Goal: Task Accomplishment & Management: Manage account settings

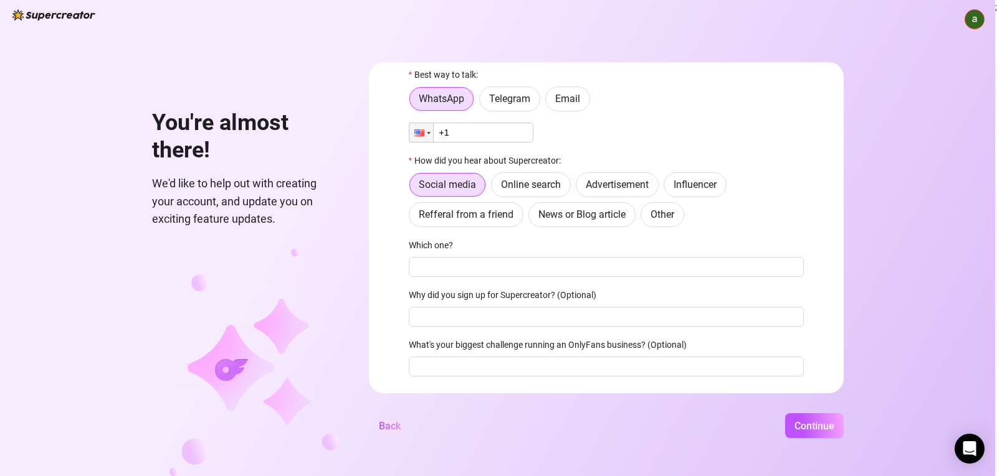
scroll to position [31, 0]
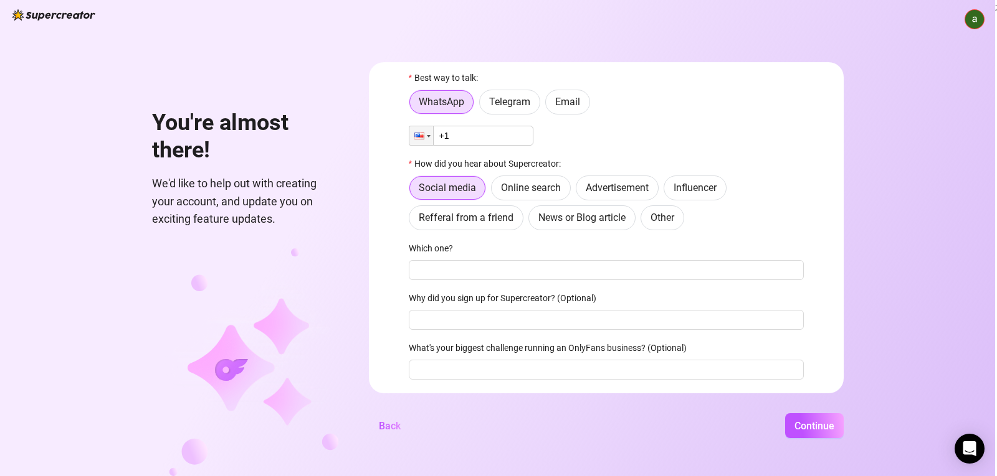
click at [476, 136] on input "+1" at bounding box center [471, 136] width 125 height 20
type input "[PHONE_NUMBER]"
click at [498, 104] on span "Telegram" at bounding box center [509, 102] width 41 height 12
click at [483, 105] on input "Telegram" at bounding box center [483, 105] width 0 height 0
click at [448, 106] on span "WhatsApp" at bounding box center [441, 102] width 45 height 12
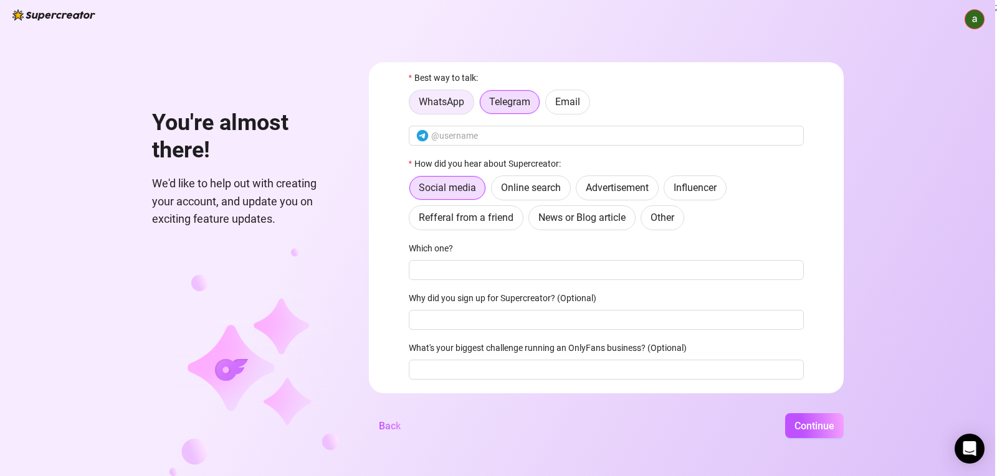
click at [412, 105] on input "WhatsApp" at bounding box center [412, 105] width 0 height 0
click at [495, 103] on span "Telegram" at bounding box center [509, 102] width 41 height 12
click at [483, 105] on input "Telegram" at bounding box center [483, 105] width 0 height 0
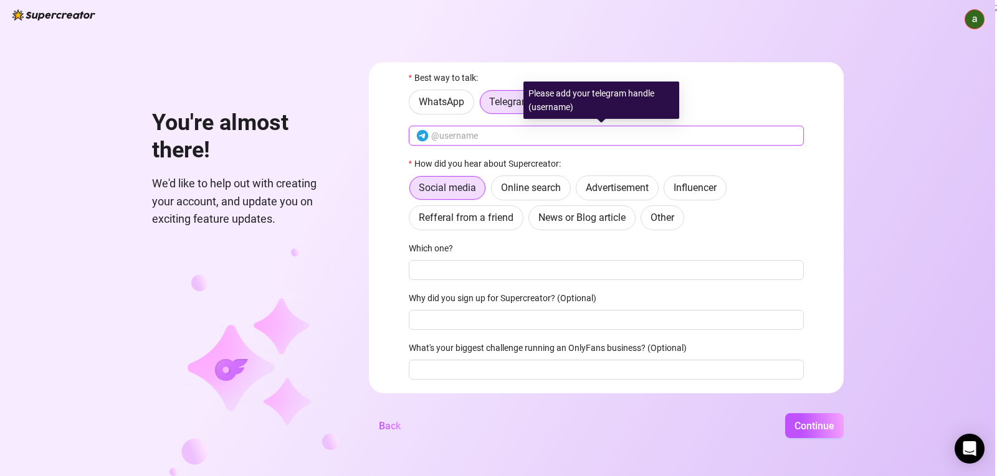
click at [483, 139] on input "text" at bounding box center [613, 136] width 365 height 14
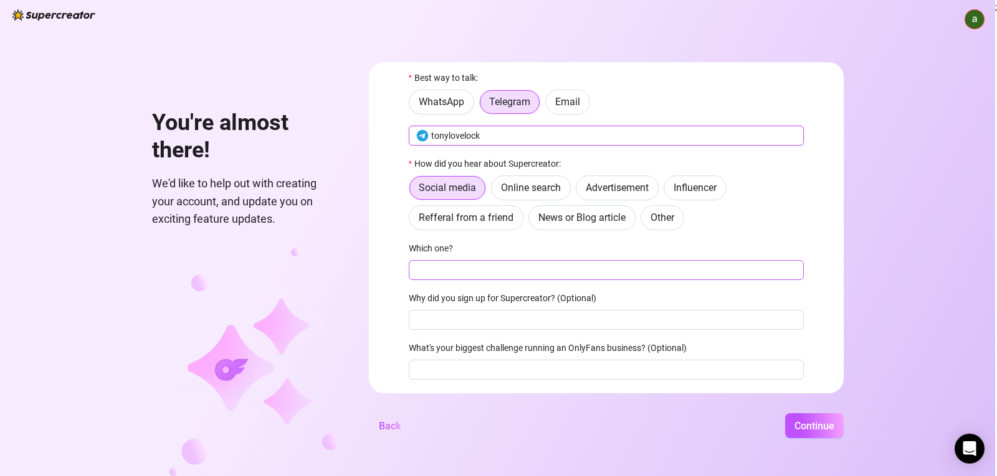
type input "tonylovelock"
click at [465, 266] on input "Which one?" at bounding box center [606, 270] width 395 height 20
type input "all"
click at [435, 326] on input "Why did you sign up for Supercreator? (Optional)" at bounding box center [606, 320] width 395 height 20
type input "incraseof"
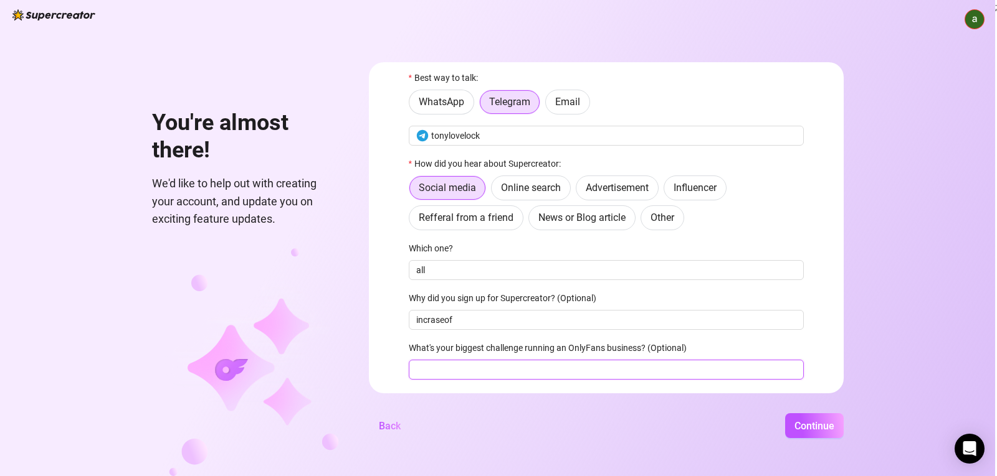
click at [541, 374] on input "What's your biggest challenge running an OnlyFans business? (Optional)" at bounding box center [606, 370] width 395 height 20
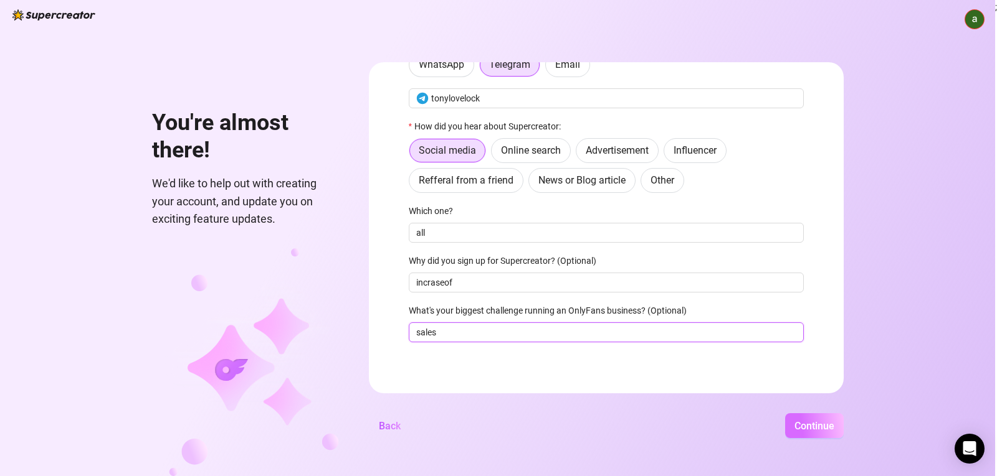
type input "sales"
click at [794, 422] on span "Continue" at bounding box center [814, 426] width 40 height 12
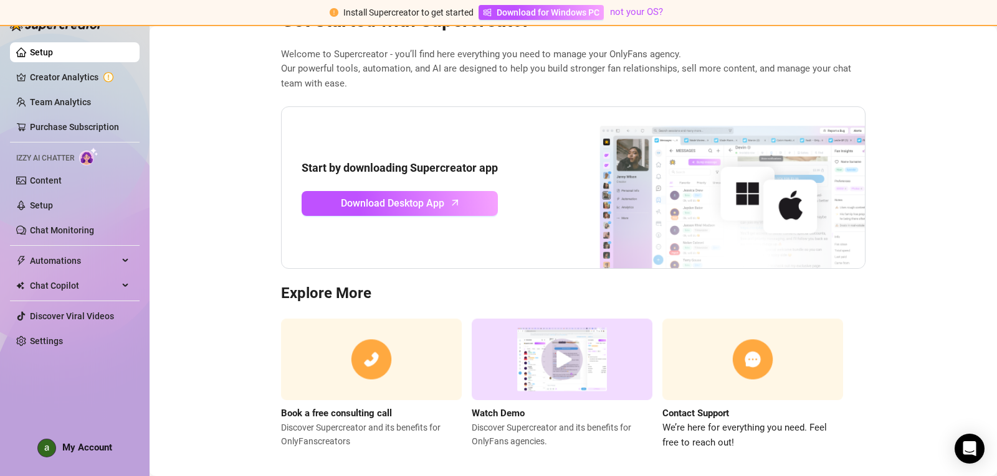
scroll to position [64, 0]
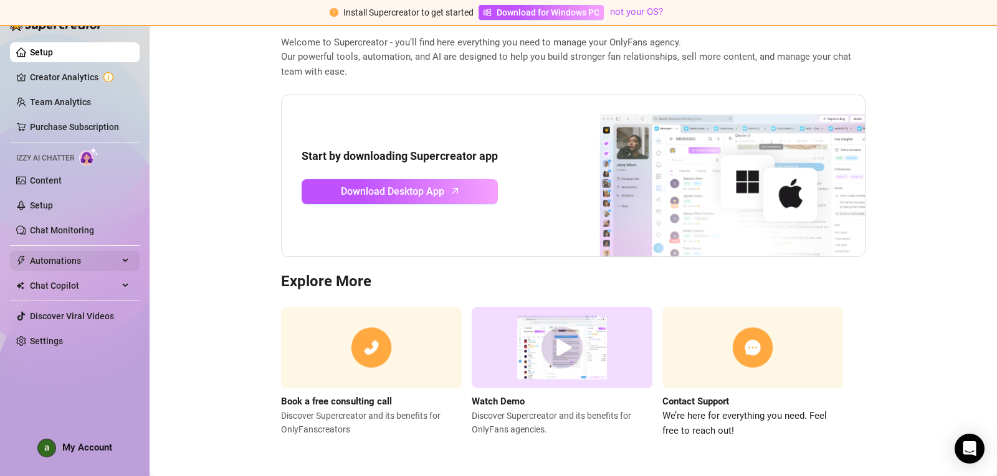
click at [72, 261] on span "Automations" at bounding box center [74, 261] width 88 height 20
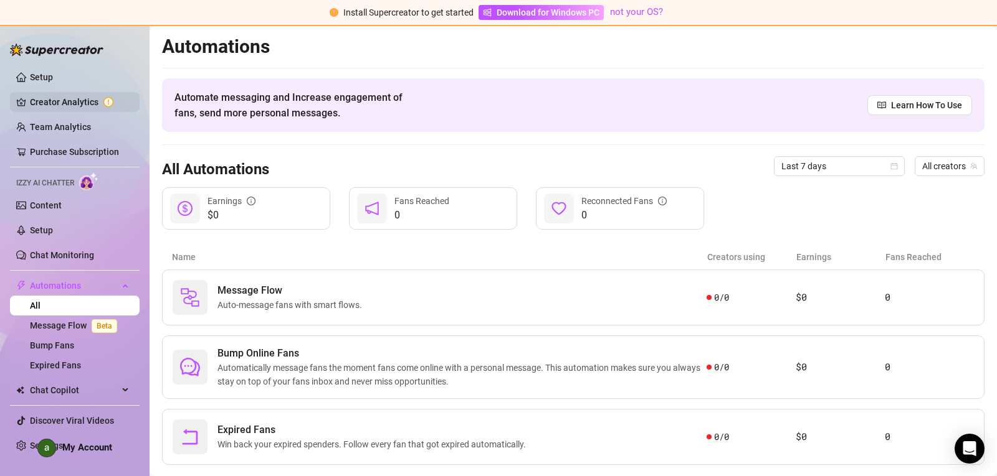
click at [103, 103] on link "Creator Analytics" at bounding box center [80, 102] width 100 height 20
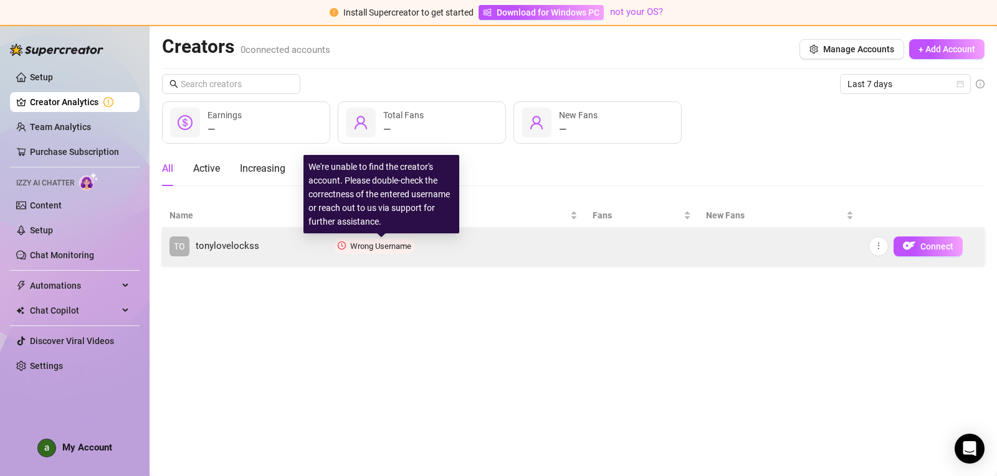
click at [369, 247] on span "Wrong Username" at bounding box center [380, 246] width 61 height 9
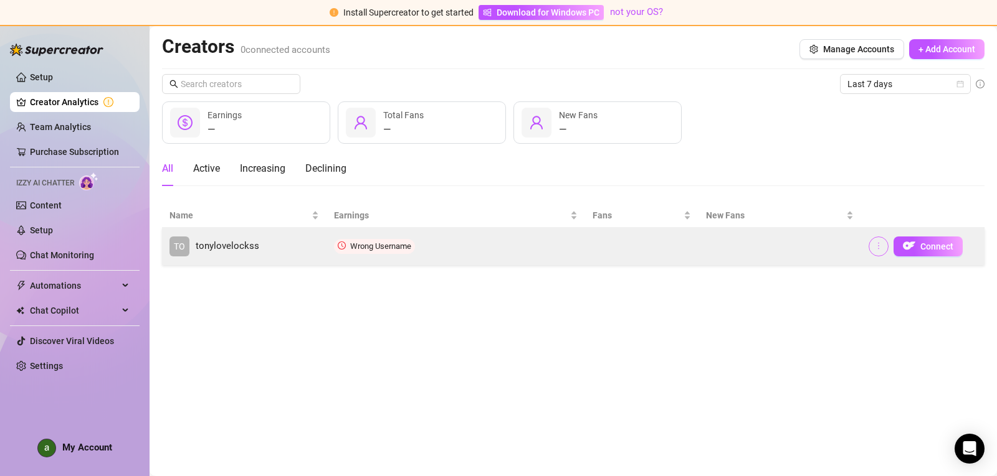
click at [878, 249] on icon "more" at bounding box center [878, 246] width 9 height 9
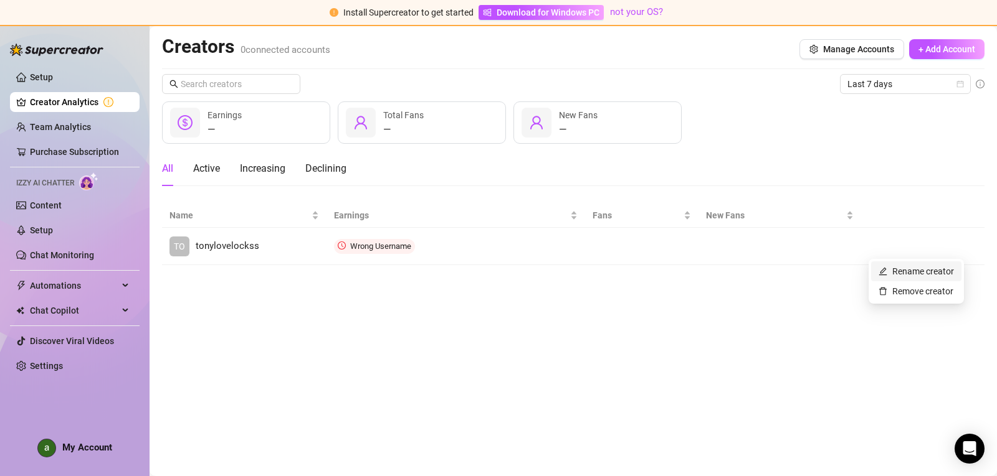
click at [893, 274] on link "Rename creator" at bounding box center [915, 272] width 75 height 10
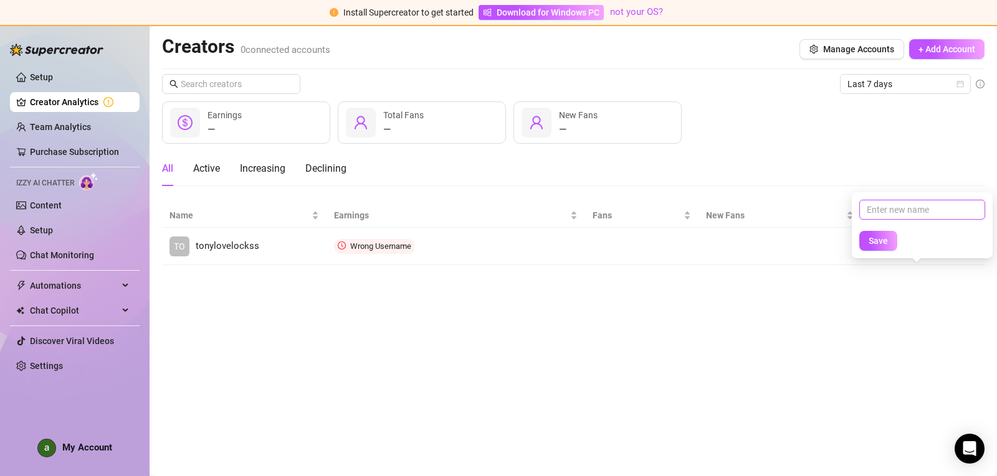
click at [888, 207] on input "text" at bounding box center [922, 210] width 126 height 20
type input "tonylovelocks"
click at [859, 231] on button "Save" at bounding box center [878, 241] width 38 height 20
click at [886, 241] on span "Save" at bounding box center [877, 241] width 19 height 10
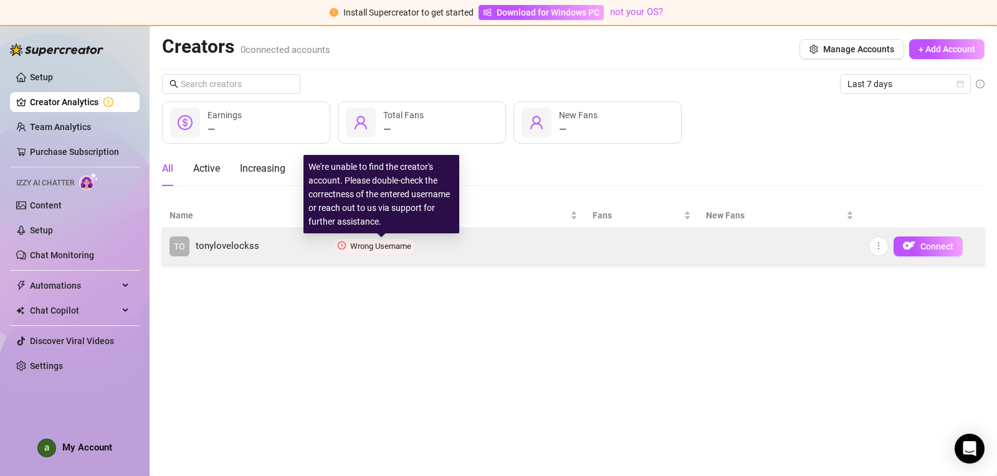
click at [362, 245] on span "Wrong Username" at bounding box center [380, 246] width 61 height 9
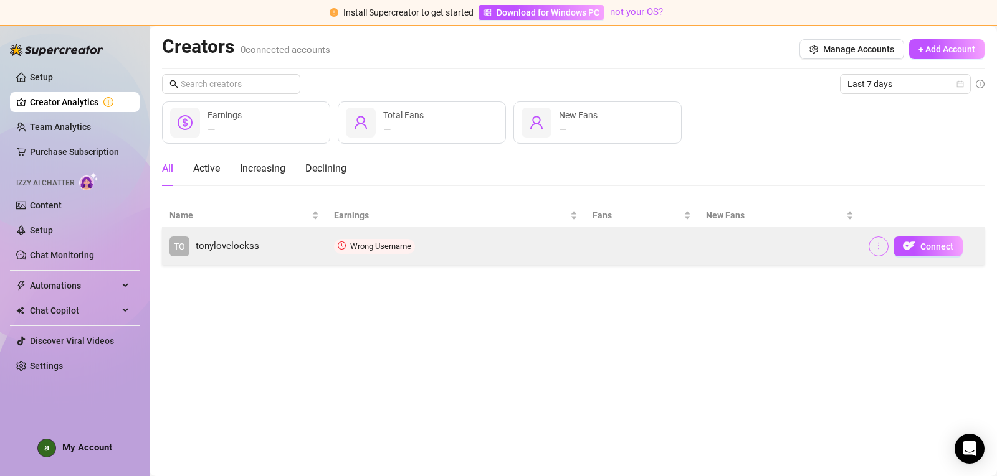
click at [883, 247] on button "button" at bounding box center [878, 247] width 20 height 20
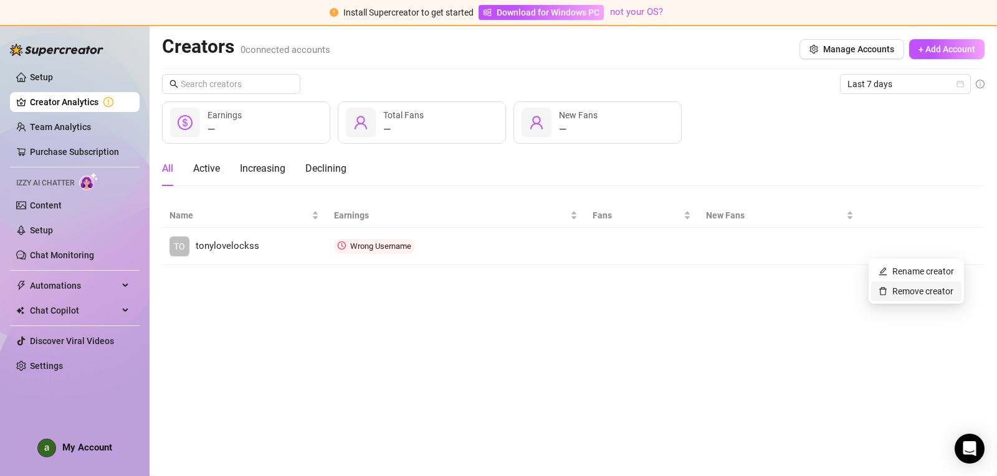
click at [904, 291] on link "Remove creator" at bounding box center [915, 292] width 75 height 10
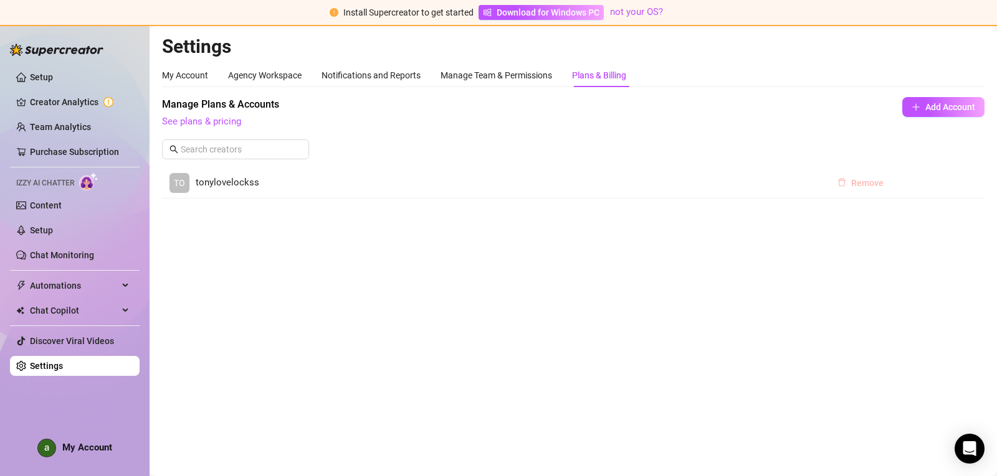
click at [861, 181] on span "Remove" at bounding box center [867, 183] width 32 height 10
click at [935, 113] on button "Add Account" at bounding box center [943, 107] width 82 height 20
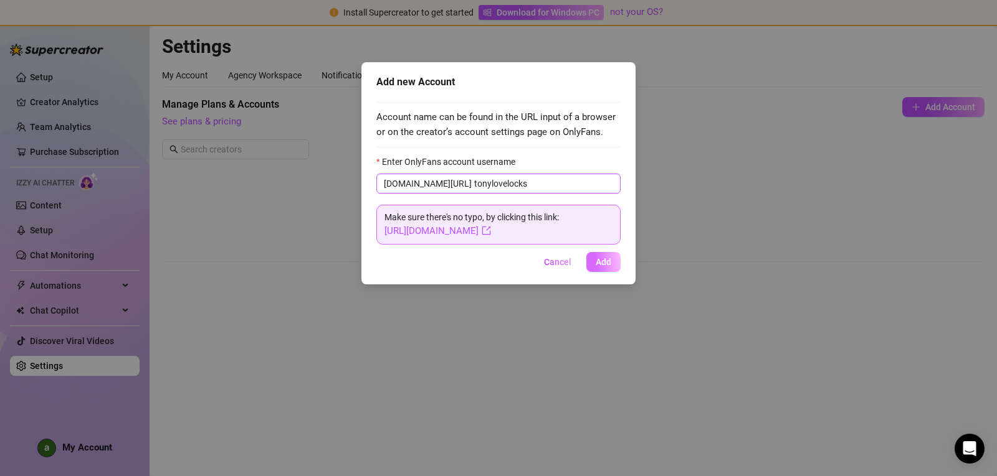
type input "tonylovelocks"
click at [600, 270] on button "Add" at bounding box center [603, 262] width 34 height 20
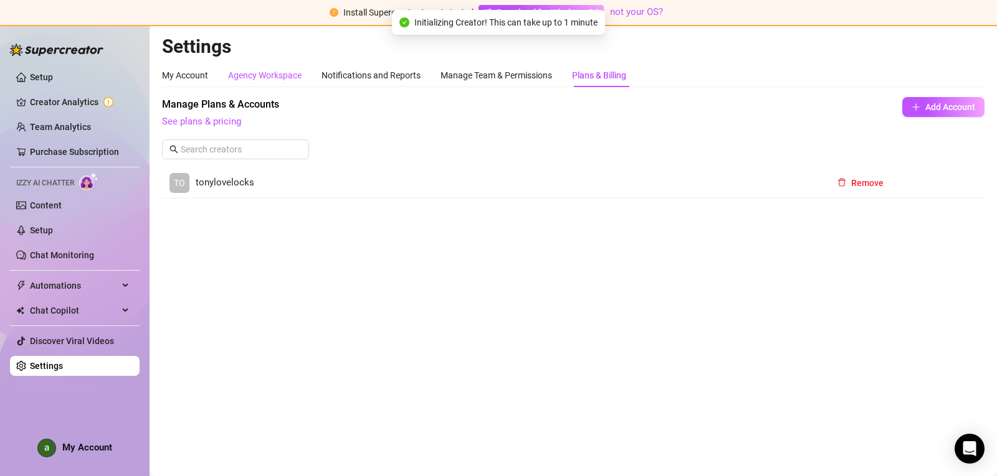
click at [263, 69] on div "Agency Workspace" at bounding box center [264, 76] width 73 height 14
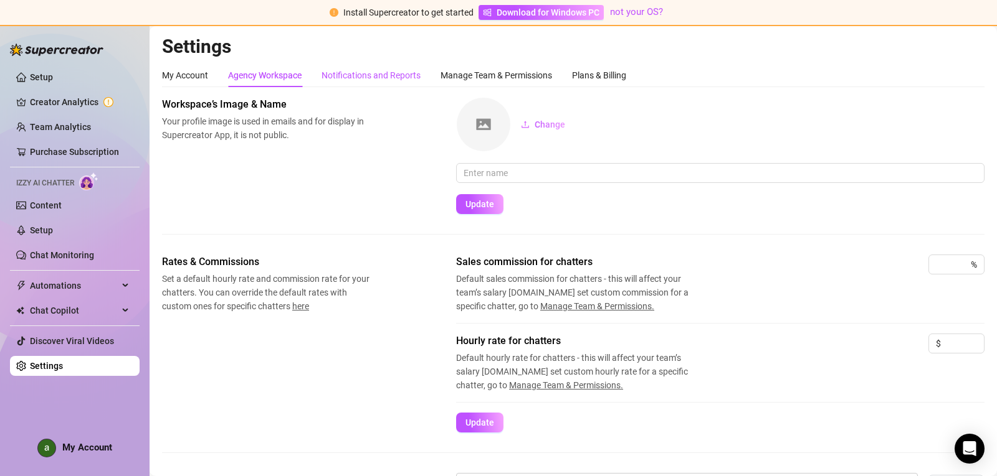
click at [359, 72] on div "Notifications and Reports" at bounding box center [370, 76] width 99 height 14
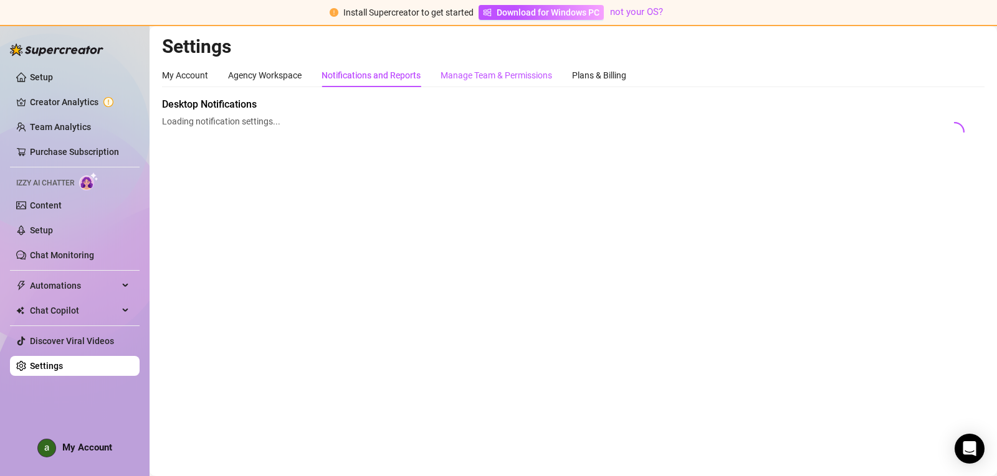
click at [486, 77] on div "Manage Team & Permissions" at bounding box center [495, 76] width 111 height 14
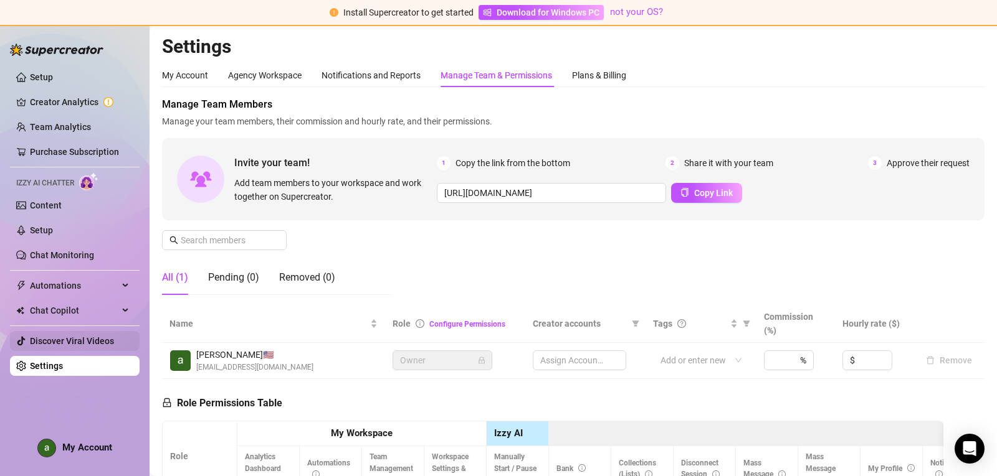
click at [39, 346] on link "Discover Viral Videos" at bounding box center [72, 341] width 84 height 10
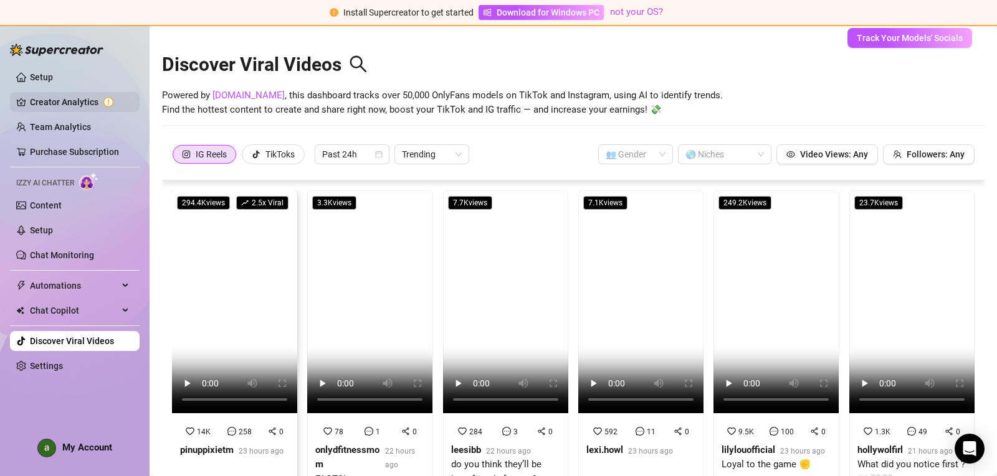
click at [60, 102] on link "Creator Analytics" at bounding box center [80, 102] width 100 height 20
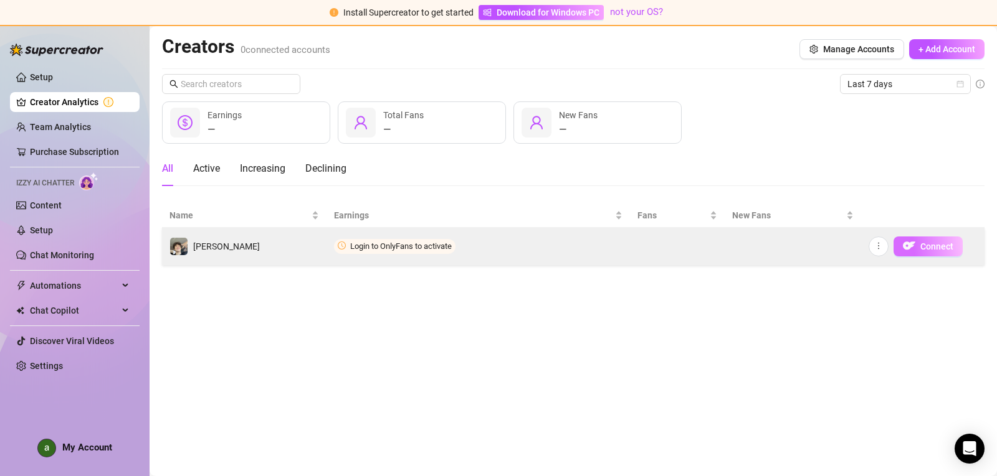
click at [924, 245] on span "Connect" at bounding box center [936, 247] width 33 height 10
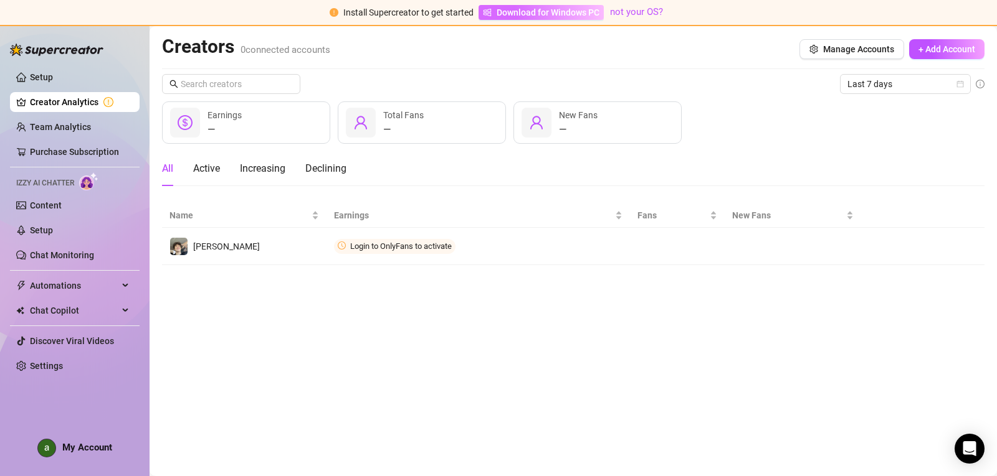
click at [574, 7] on span "Download for Windows PC" at bounding box center [547, 13] width 103 height 14
